Goal: Check status: Check status

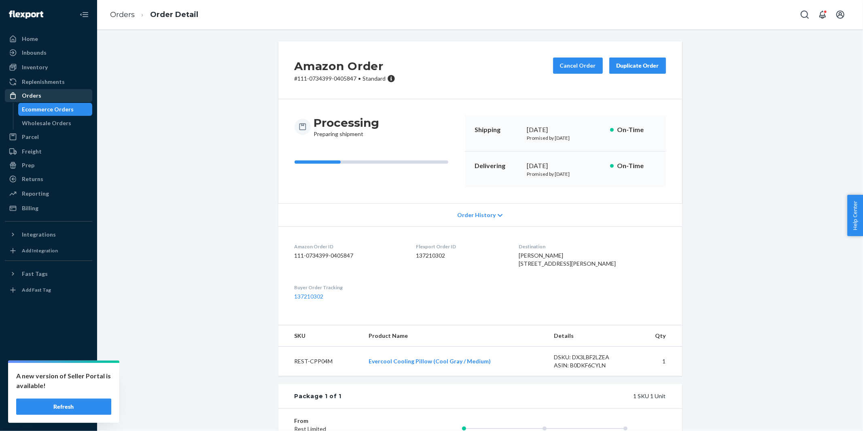
click at [39, 96] on div "Orders" at bounding box center [31, 95] width 19 height 8
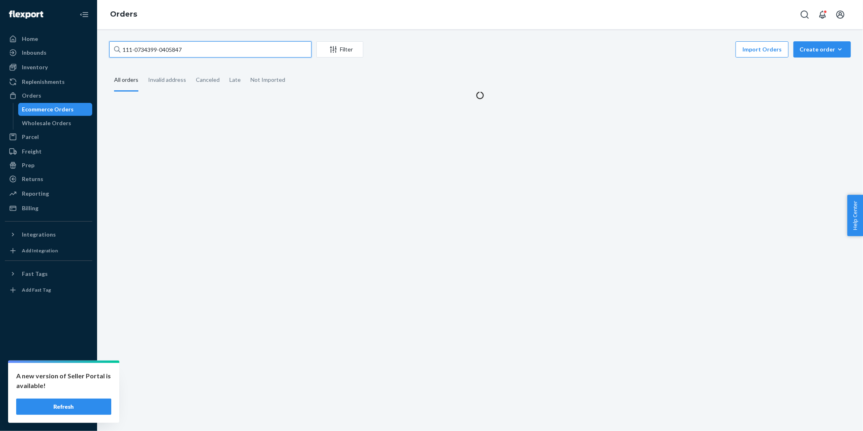
click at [245, 48] on input "111-0734399-0405847" at bounding box center [210, 49] width 202 height 16
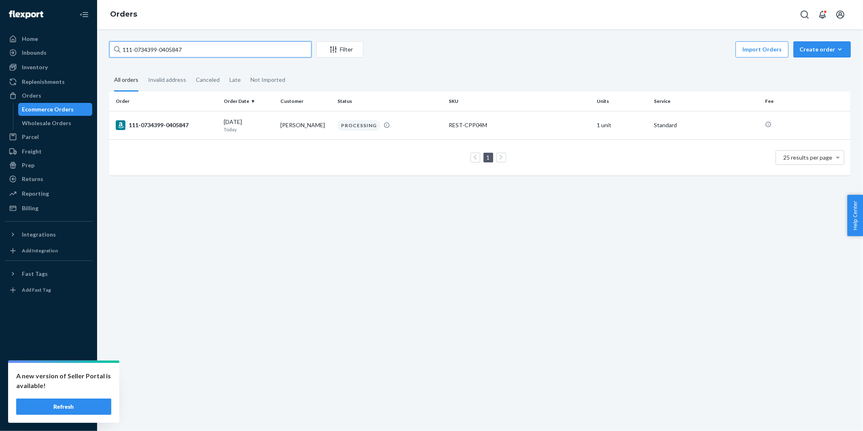
click at [245, 48] on input "111-0734399-0405847" at bounding box center [210, 49] width 202 height 16
click at [167, 128] on div "111-0734399-0405847" at bounding box center [167, 125] width 102 height 10
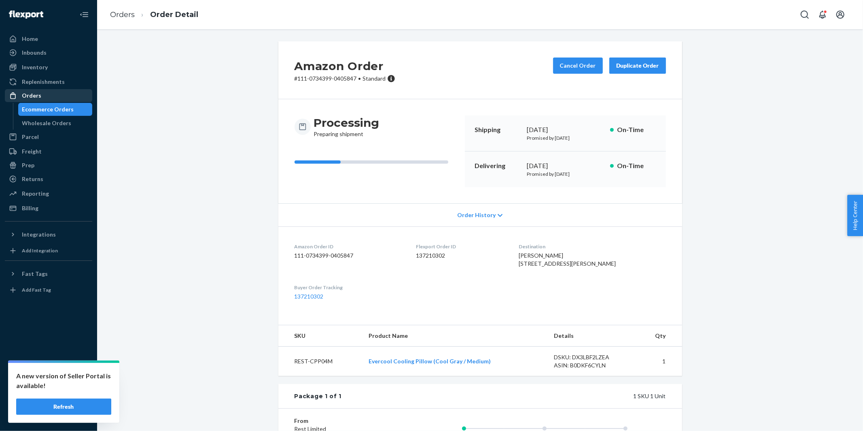
click at [30, 95] on div "Orders" at bounding box center [31, 95] width 19 height 8
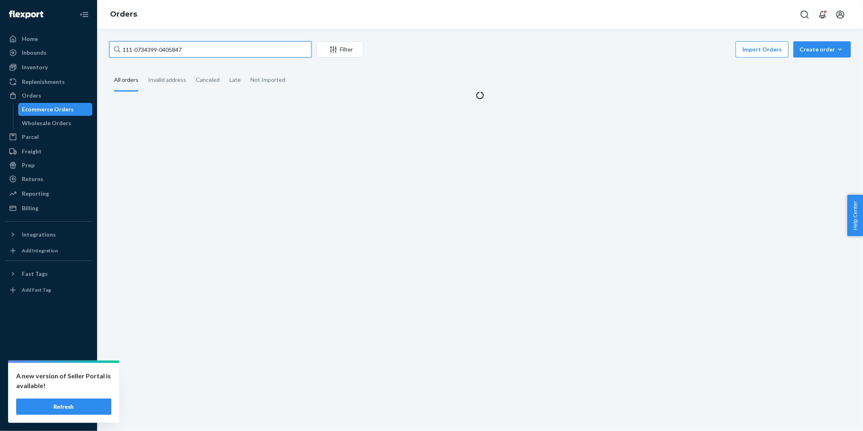
click at [212, 46] on input "111-0734399-0405847" at bounding box center [210, 49] width 202 height 16
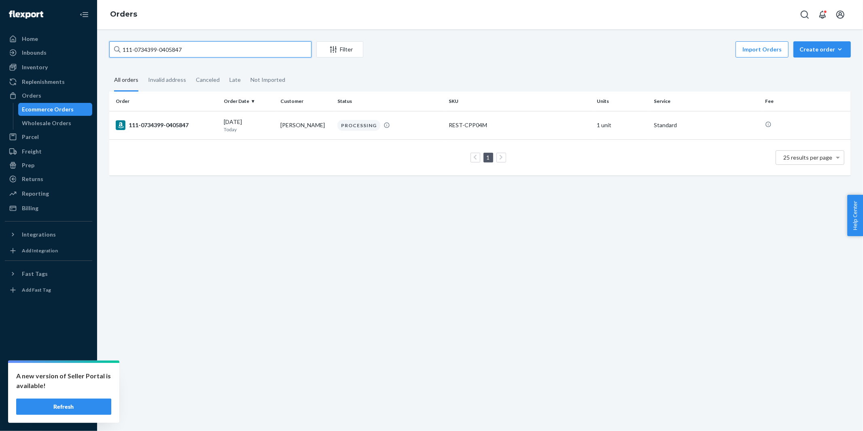
click at [212, 46] on input "111-0734399-0405847" at bounding box center [210, 49] width 202 height 16
paste input "9091698-1392248"
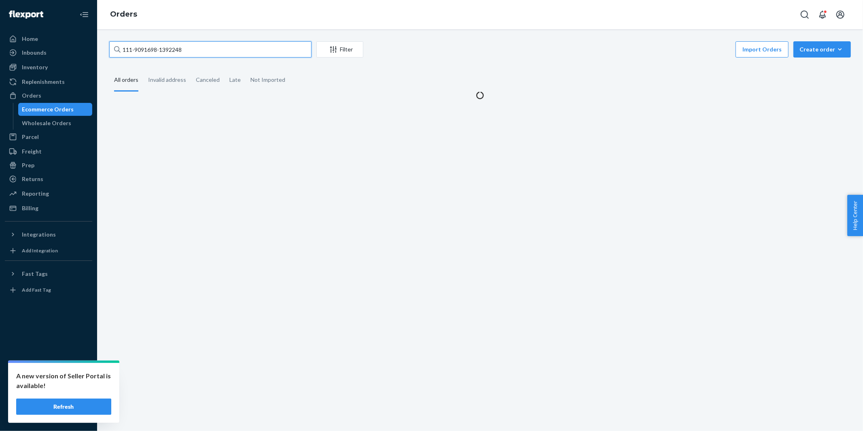
type input "111-9091698-1392248"
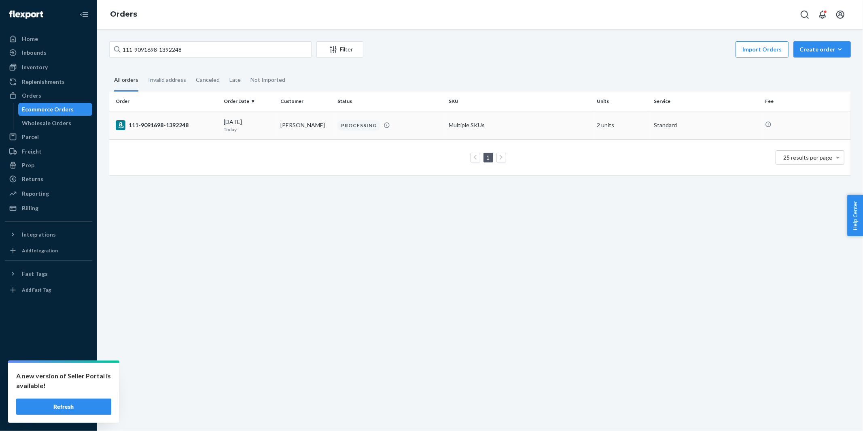
click at [168, 127] on div "111-9091698-1392248" at bounding box center [167, 125] width 102 height 10
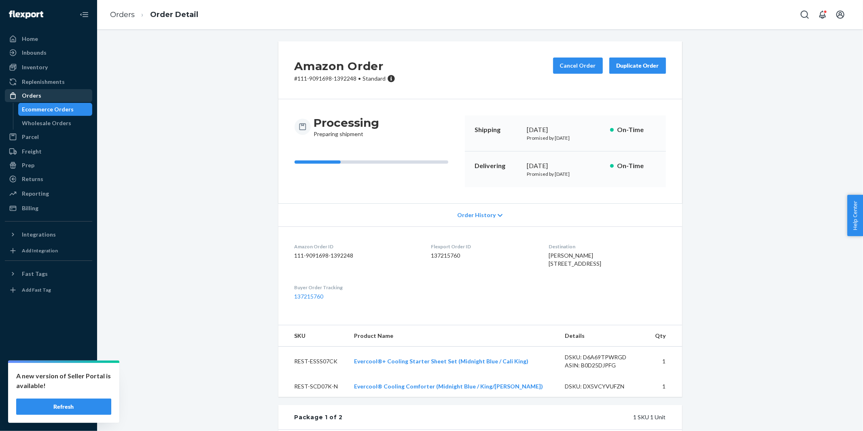
click at [53, 96] on div "Orders" at bounding box center [49, 95] width 86 height 11
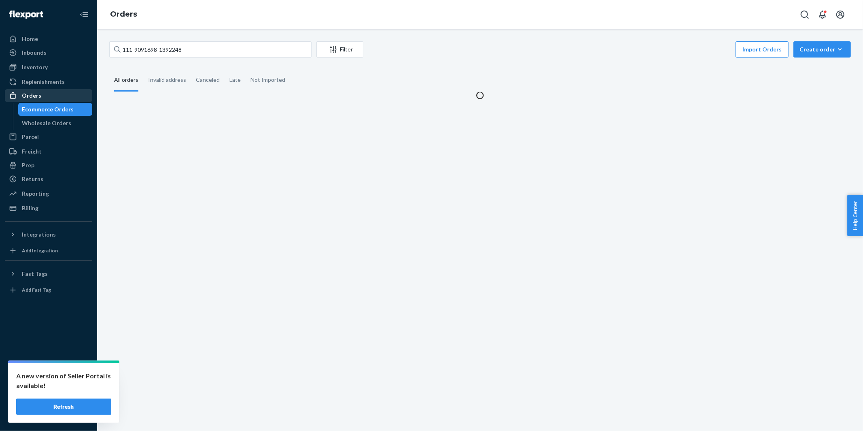
click at [53, 96] on div "Orders" at bounding box center [49, 95] width 86 height 11
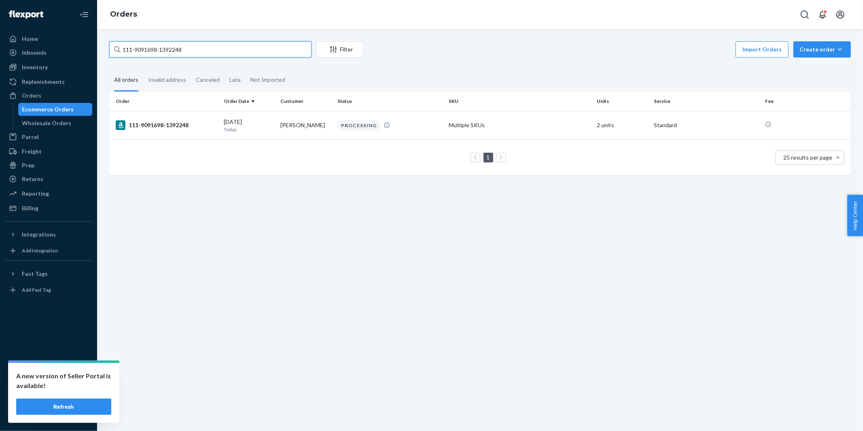
click at [217, 51] on input "111-9091698-1392248" at bounding box center [210, 49] width 202 height 16
paste input "2-1566880-6131432"
type input "112-1566880-6131432"
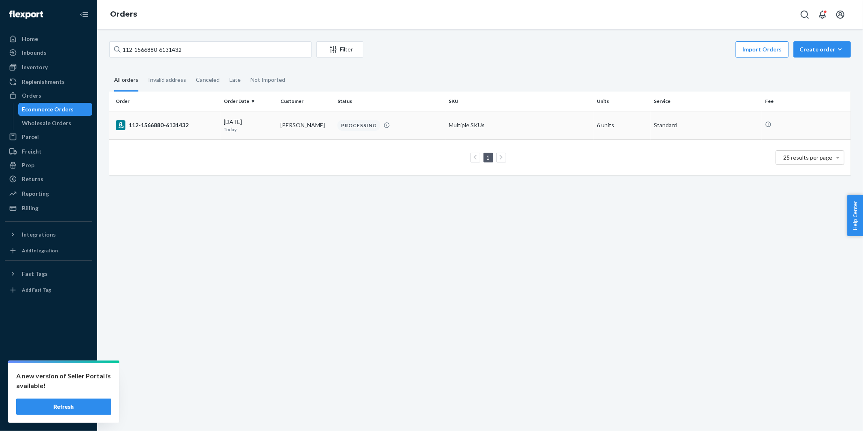
click at [178, 122] on div "112-1566880-6131432" at bounding box center [167, 125] width 102 height 10
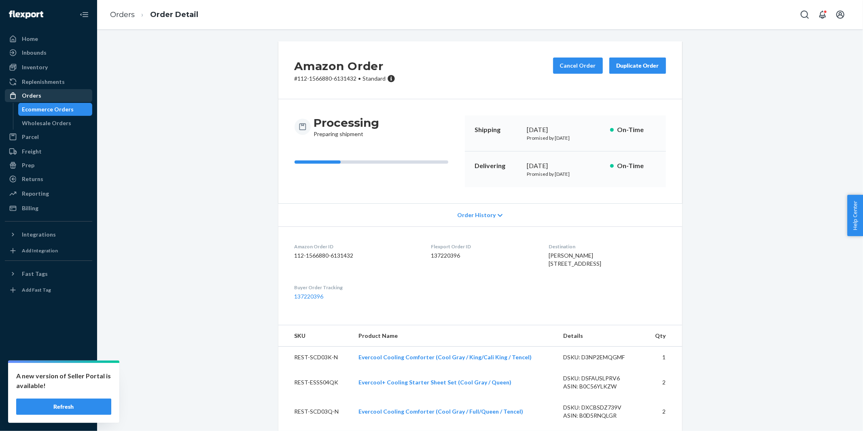
click at [39, 96] on div "Orders" at bounding box center [49, 95] width 86 height 11
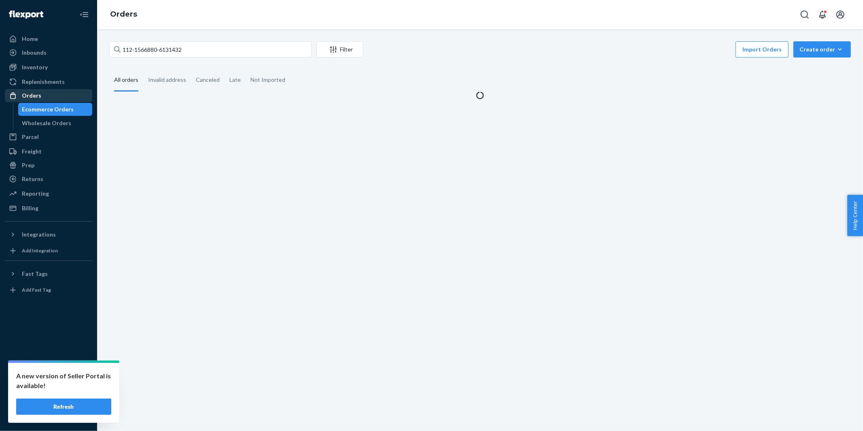
click at [39, 96] on div "Orders" at bounding box center [49, 95] width 86 height 11
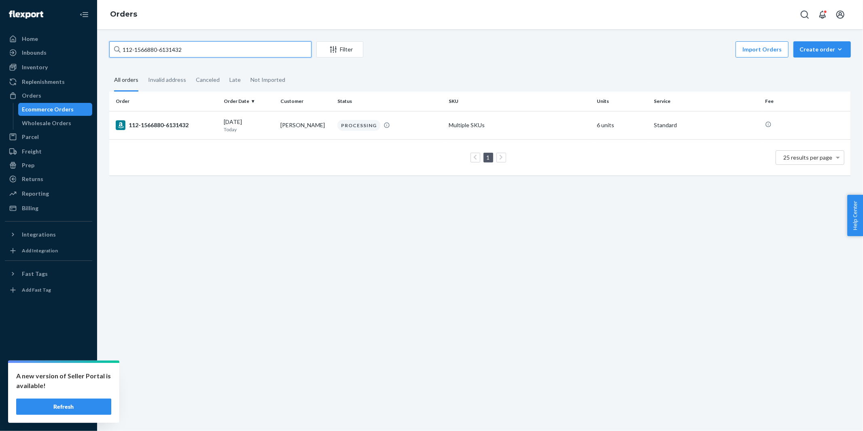
click at [252, 52] on input "112-1566880-6131432" at bounding box center [210, 49] width 202 height 16
paste input "1-8672501-9677030"
type input "111-8672501-9677030"
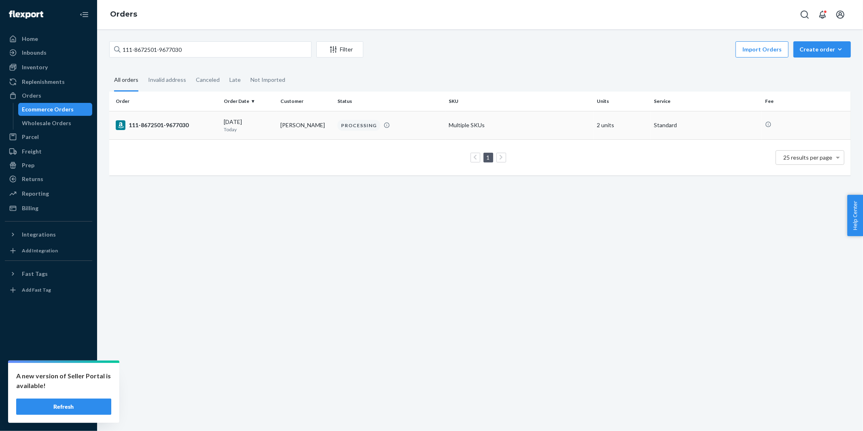
click at [178, 124] on div "111-8672501-9677030" at bounding box center [167, 125] width 102 height 10
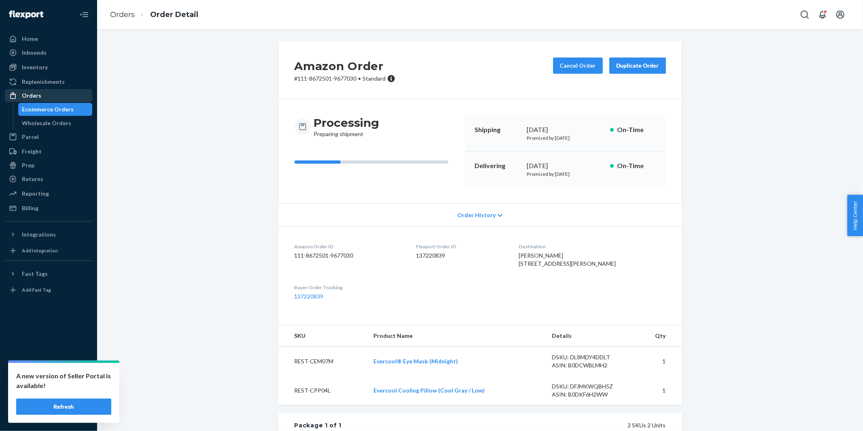
click at [33, 98] on div "Orders" at bounding box center [31, 95] width 19 height 8
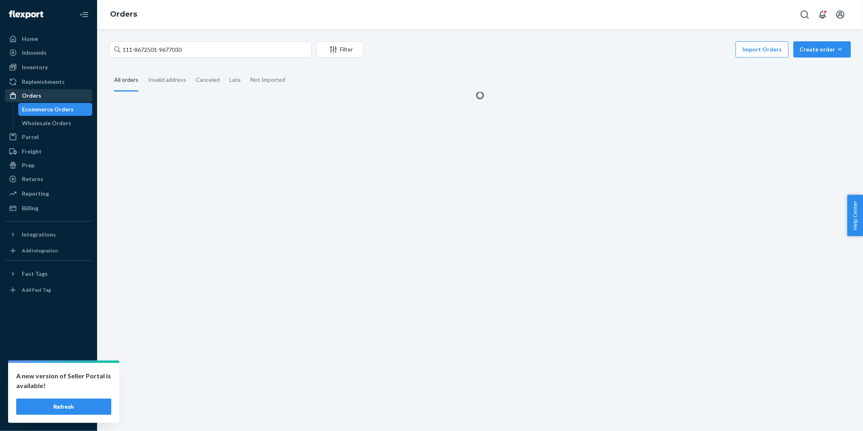
click at [33, 99] on div "Orders" at bounding box center [31, 95] width 19 height 8
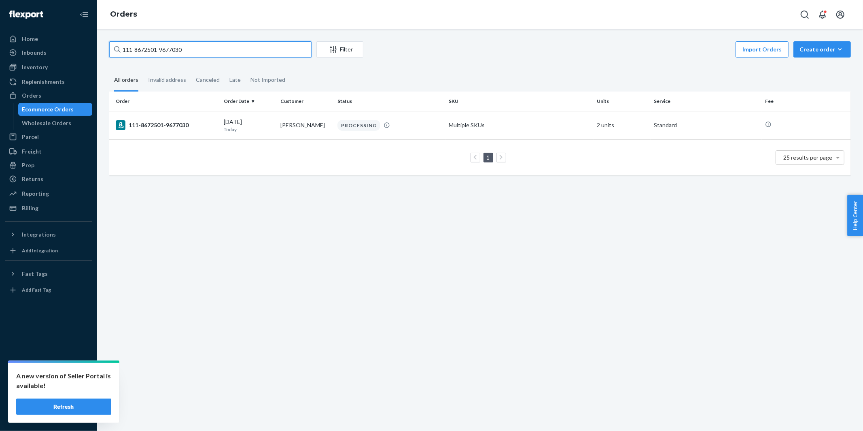
click at [203, 46] on input "111-8672501-9677030" at bounding box center [210, 49] width 202 height 16
paste input "3671925-0009849"
type input "111-3671925-0009849"
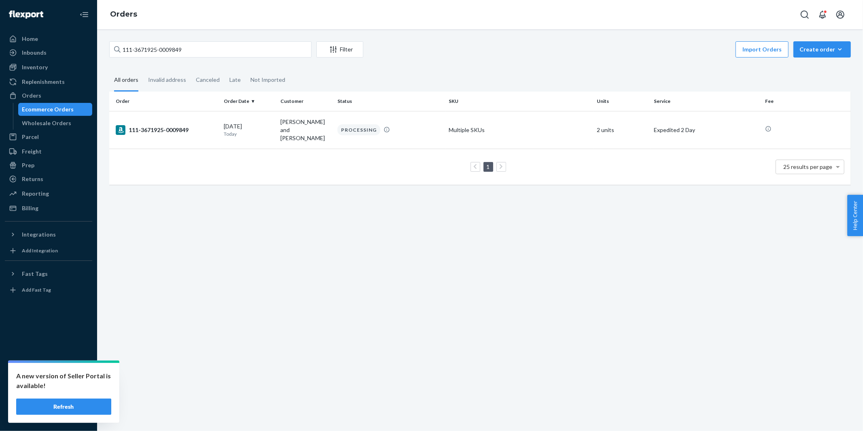
click at [195, 129] on div "111-3671925-0009849" at bounding box center [167, 130] width 102 height 10
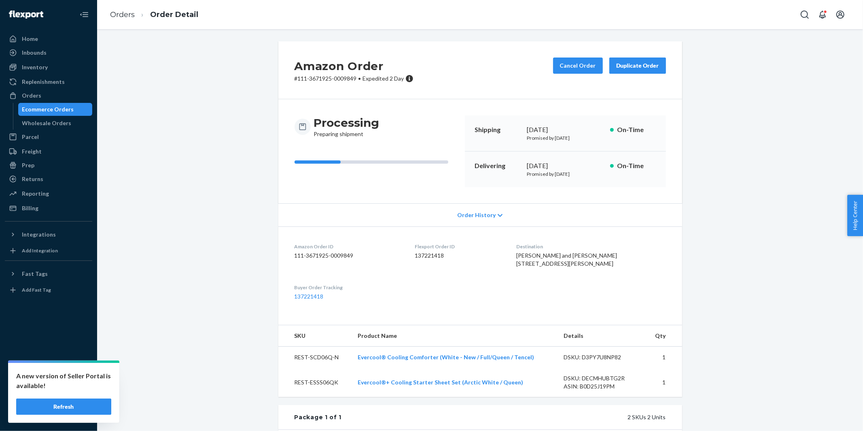
click at [364, 78] on span "Expedited 2 Day" at bounding box center [383, 78] width 41 height 7
click at [365, 77] on span "Expedited 2 Day" at bounding box center [383, 78] width 41 height 7
drag, startPoint x: 365, startPoint y: 77, endPoint x: 399, endPoint y: 77, distance: 33.2
click at [399, 77] on span "Expedited 2 Day" at bounding box center [383, 78] width 41 height 7
copy span "Expedited 2 Day"
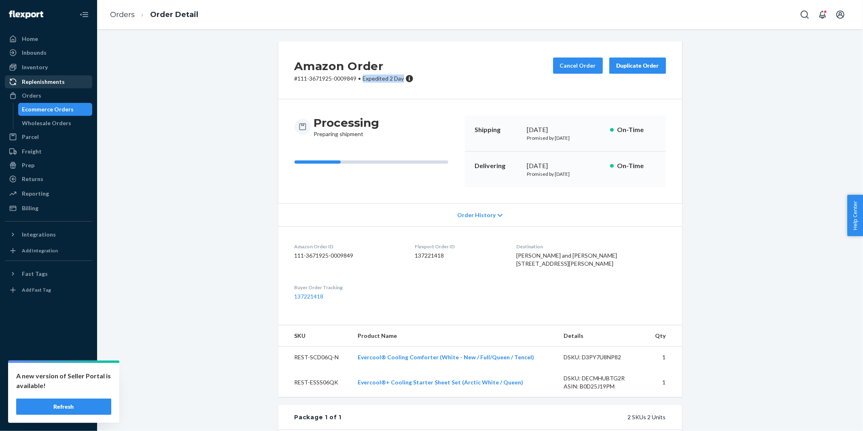
drag, startPoint x: 33, startPoint y: 66, endPoint x: 31, endPoint y: 77, distance: 11.4
click at [32, 66] on div "Inventory" at bounding box center [35, 67] width 26 height 8
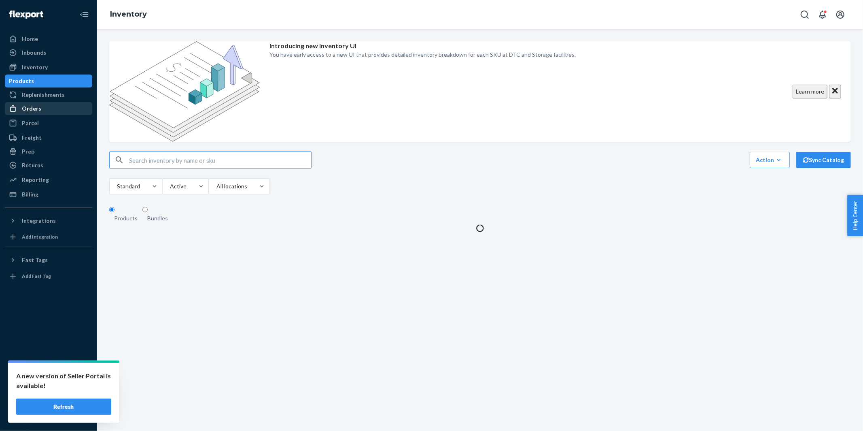
click at [41, 109] on div "Orders" at bounding box center [49, 108] width 86 height 11
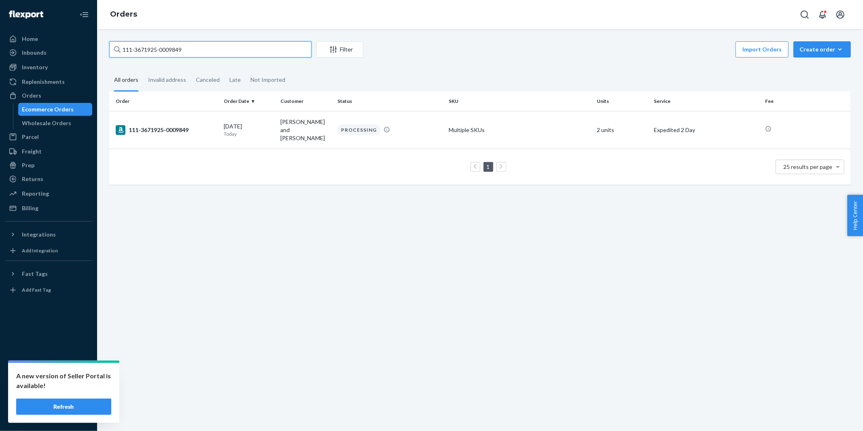
click at [215, 51] on input "111-3671925-0009849" at bounding box center [210, 49] width 202 height 16
paste input "3-7628126-212986"
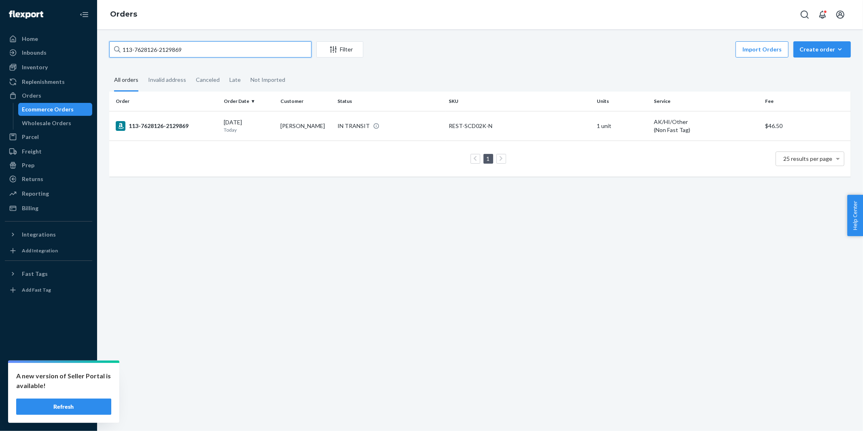
click at [233, 50] on input "113-7628126-2129869" at bounding box center [210, 49] width 202 height 16
paste input "1-8301081-1158640"
type input "111-8301081-1158640"
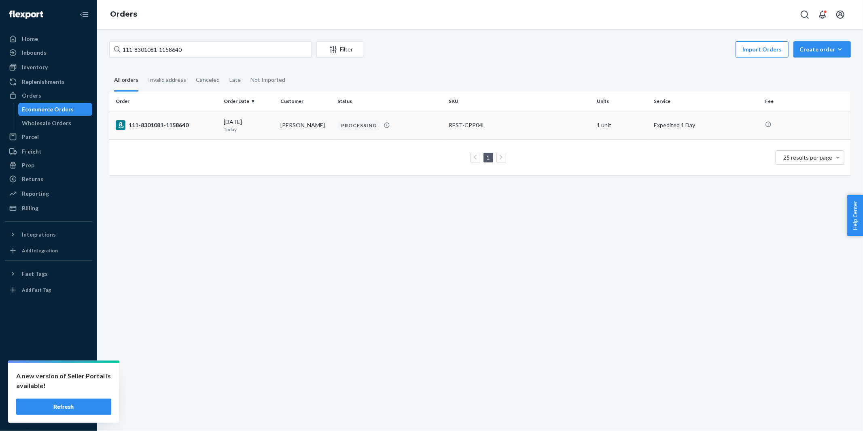
click at [189, 127] on div "111-8301081-1158640" at bounding box center [167, 125] width 102 height 10
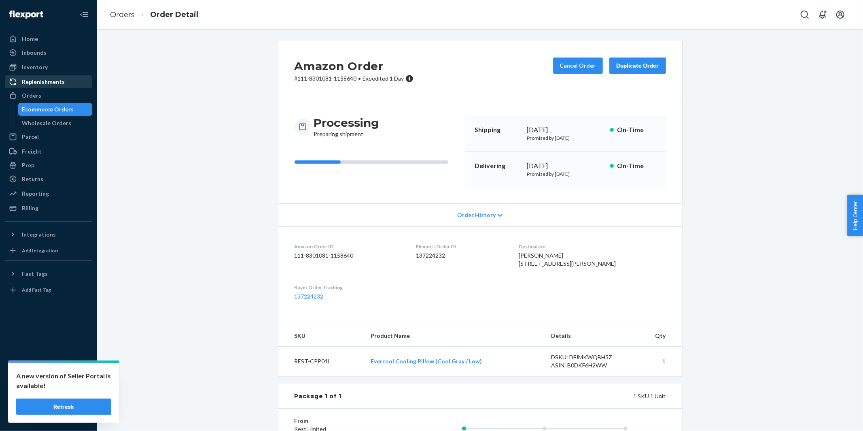
drag, startPoint x: 39, startPoint y: 67, endPoint x: 32, endPoint y: 85, distance: 18.7
click at [39, 67] on div "Inventory" at bounding box center [35, 67] width 26 height 8
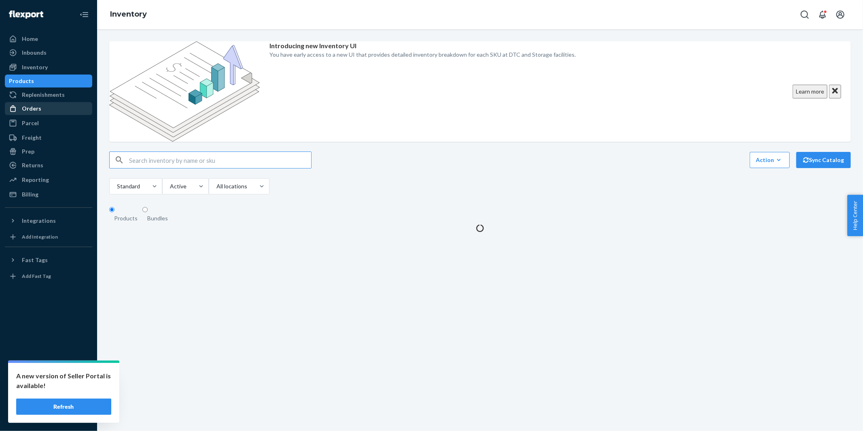
click at [33, 108] on div "Orders" at bounding box center [31, 108] width 19 height 8
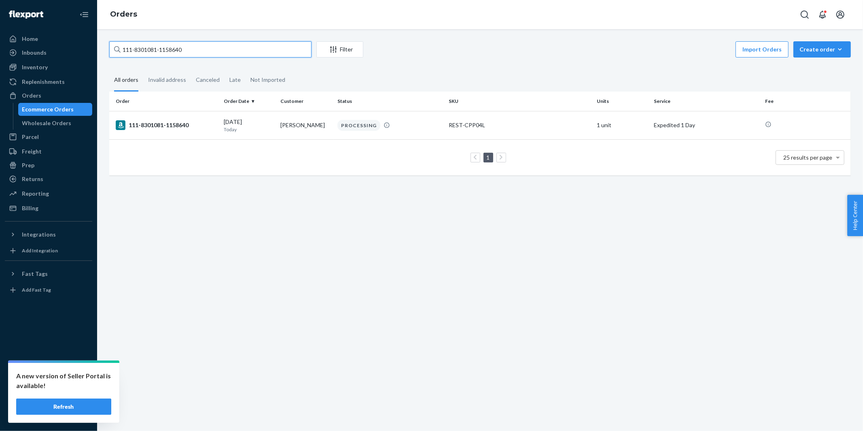
click at [212, 51] on input "111-8301081-1158640" at bounding box center [210, 49] width 202 height 16
click at [211, 51] on input "111-8301081-1158640" at bounding box center [210, 49] width 202 height 16
click at [160, 126] on div "111-8301081-1158640" at bounding box center [167, 125] width 102 height 10
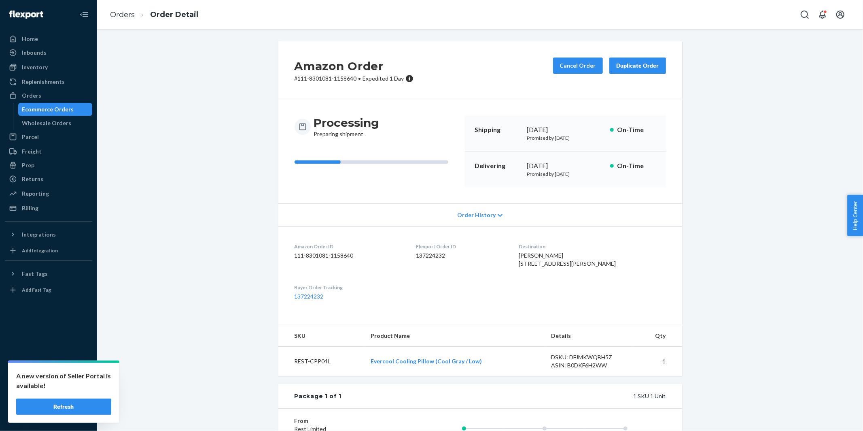
click at [364, 78] on span "Expedited 1 Day" at bounding box center [383, 78] width 41 height 7
drag, startPoint x: 364, startPoint y: 78, endPoint x: 402, endPoint y: 79, distance: 38.5
click at [402, 79] on span "Expedited 1 Day" at bounding box center [383, 78] width 41 height 7
copy span "Expedited 1 Day"
click at [41, 98] on div "Orders" at bounding box center [49, 95] width 86 height 11
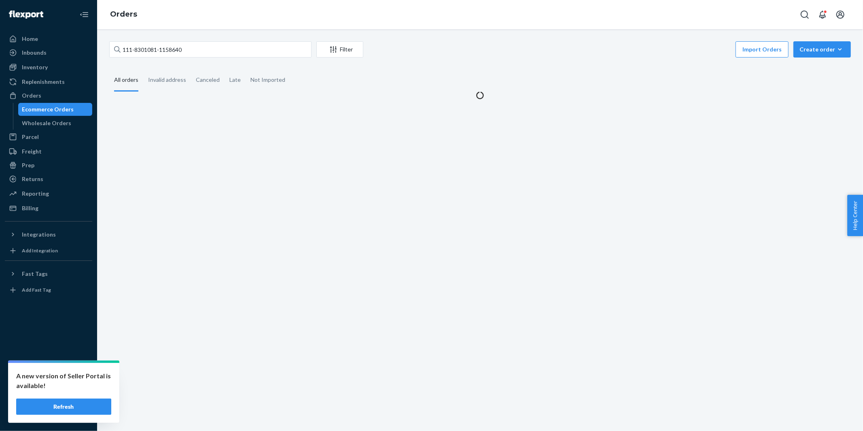
drag, startPoint x: 41, startPoint y: 98, endPoint x: 177, endPoint y: 93, distance: 136.1
click at [45, 97] on div "Orders" at bounding box center [49, 95] width 86 height 11
click at [221, 46] on input "111-8301081-1158640" at bounding box center [210, 49] width 202 height 16
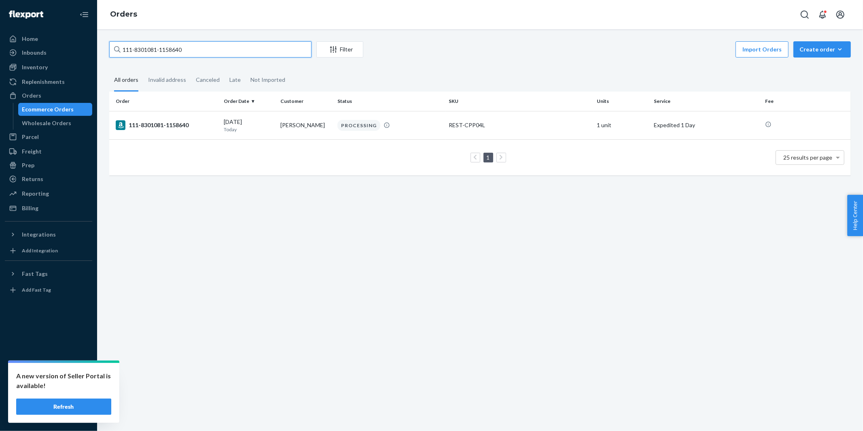
click at [221, 46] on input "111-8301081-1158640" at bounding box center [210, 49] width 202 height 16
paste input "4-1045537-2410603"
type input "114-1045537-2410603"
click at [153, 126] on div "114-1045537-2410603" at bounding box center [167, 125] width 102 height 10
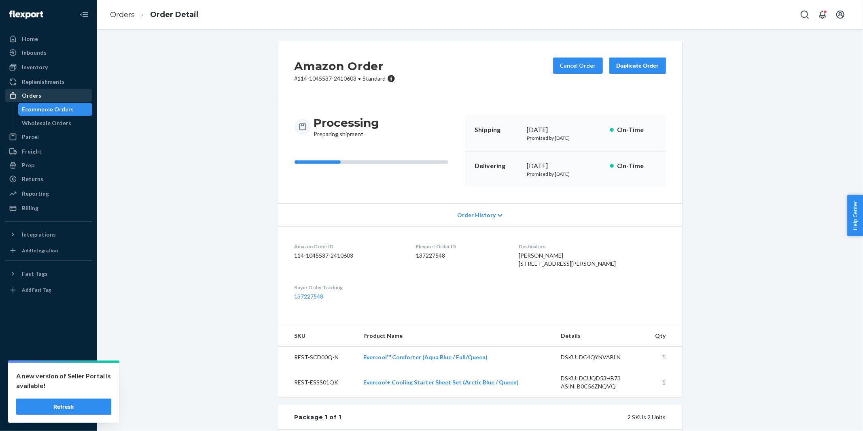
click at [43, 95] on div "Orders" at bounding box center [49, 95] width 86 height 11
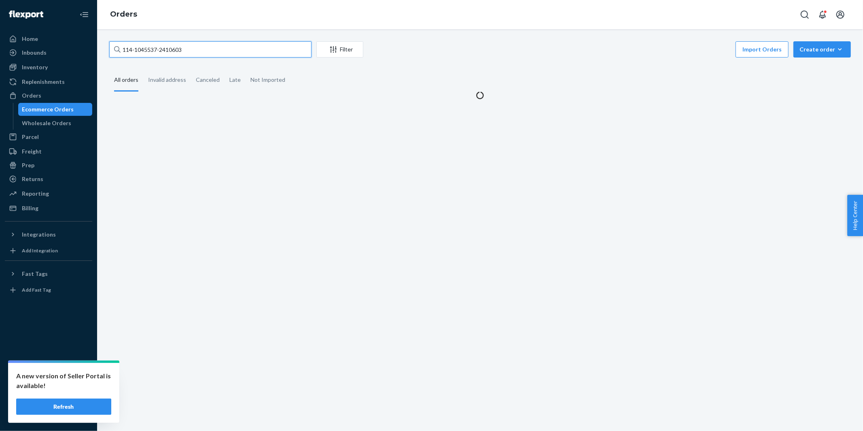
click at [224, 51] on input "114-1045537-2410603" at bounding box center [210, 49] width 202 height 16
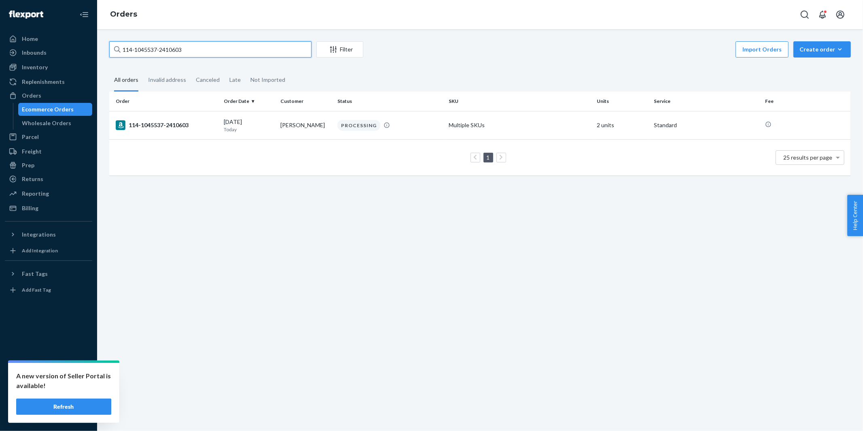
click at [224, 51] on input "114-1045537-2410603" at bounding box center [210, 49] width 202 height 16
click at [223, 51] on input "114-1045537-2410603" at bounding box center [210, 49] width 202 height 16
paste input "3-5036456-4006629"
type input "113-5036456-4006629"
click at [172, 122] on div "113-5036456-4006629" at bounding box center [167, 125] width 102 height 10
